Goal: Transaction & Acquisition: Download file/media

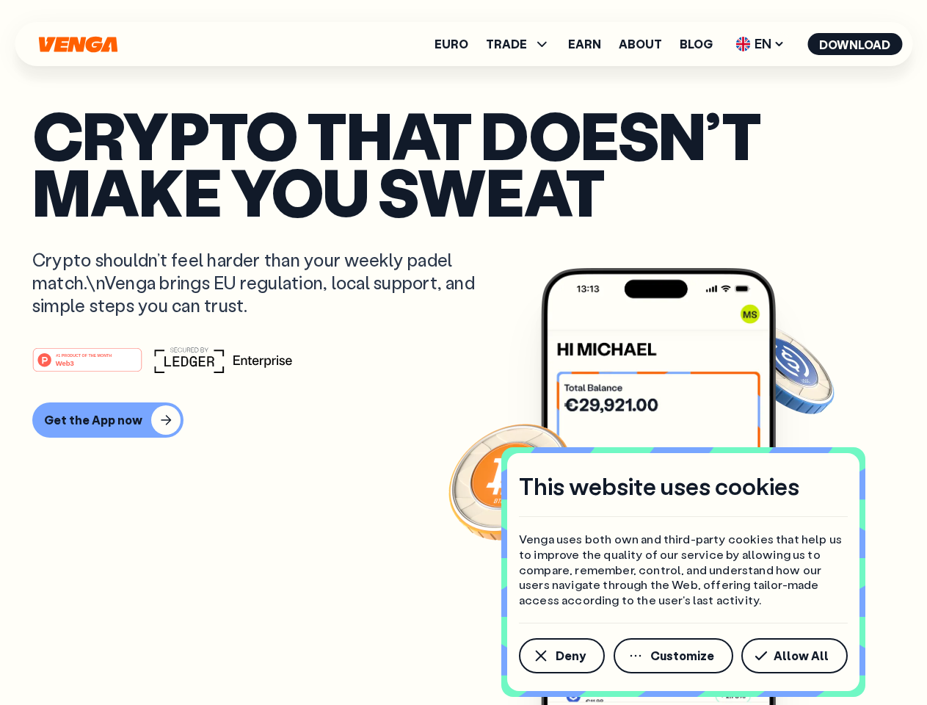
click at [463, 352] on div "#1 PRODUCT OF THE MONTH Web3" at bounding box center [463, 360] width 863 height 26
click at [561, 656] on span "Deny" at bounding box center [571, 656] width 30 height 12
click at [675, 656] on img at bounding box center [658, 514] width 235 height 492
click at [797, 656] on article "Crypto that doesn’t make you sweat Crypto shouldn’t feel harder than your weekl…" at bounding box center [463, 381] width 863 height 551
click at [523, 44] on span "TRADE" at bounding box center [506, 44] width 41 height 12
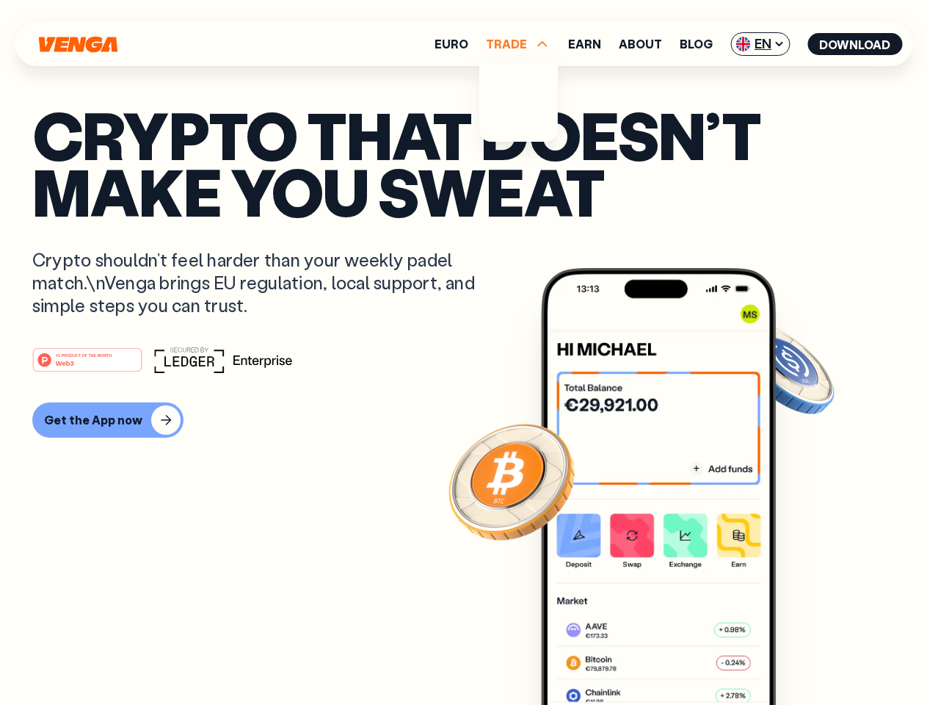
click at [761, 44] on span "EN" at bounding box center [760, 43] width 59 height 23
click at [855, 44] on button "Download" at bounding box center [855, 44] width 95 height 22
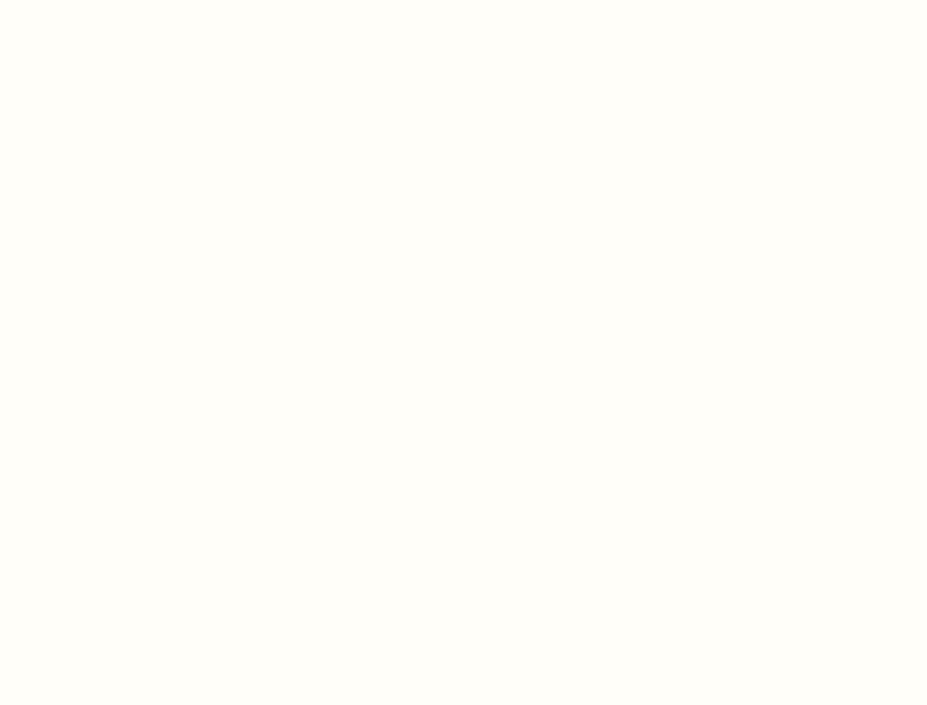
click at [106, 0] on html "This website uses cookies Venga uses both own and third-party cookies that help…" at bounding box center [463, 0] width 927 height 0
click at [90, 0] on html "This website uses cookies Venga uses both own and third-party cookies that help…" at bounding box center [463, 0] width 927 height 0
